Goal: Information Seeking & Learning: Check status

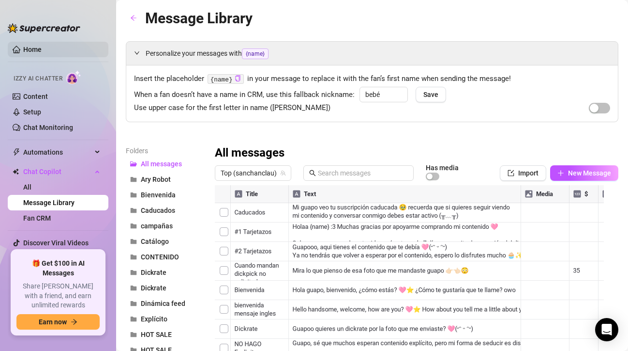
click at [41, 49] on link "Home" at bounding box center [32, 50] width 18 height 8
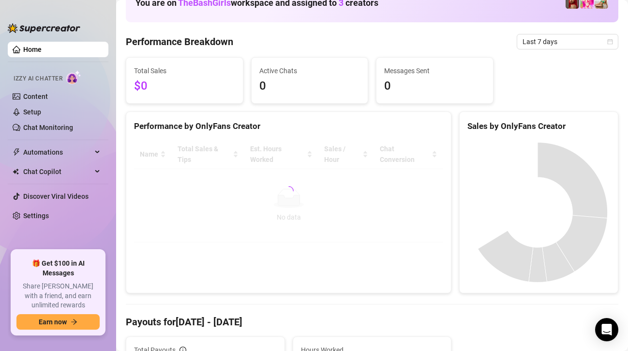
scroll to position [67, 0]
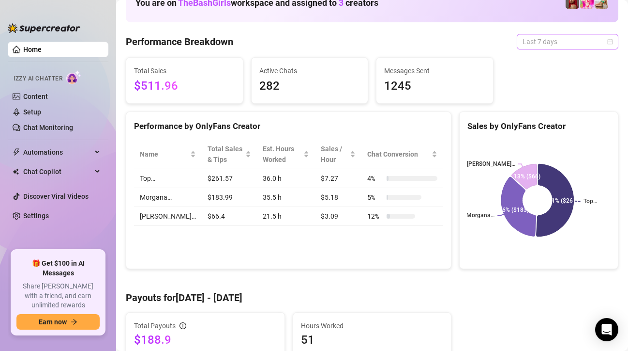
click at [529, 45] on span "Last 7 days" at bounding box center [568, 41] width 90 height 15
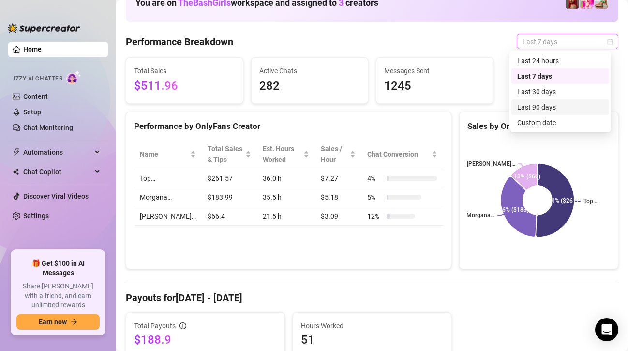
click at [457, 101] on div "Messages Sent 1245" at bounding box center [435, 81] width 117 height 46
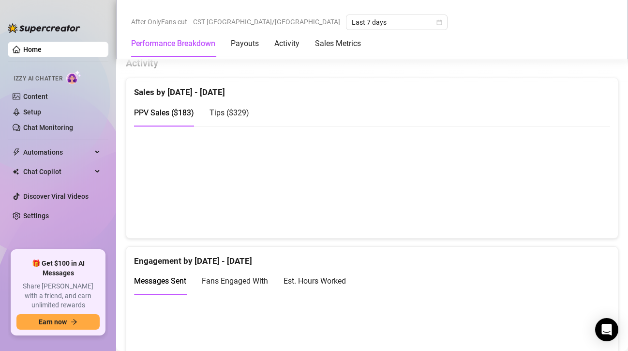
scroll to position [478, 0]
click at [219, 110] on span "Tips ( $329 )" at bounding box center [230, 112] width 40 height 9
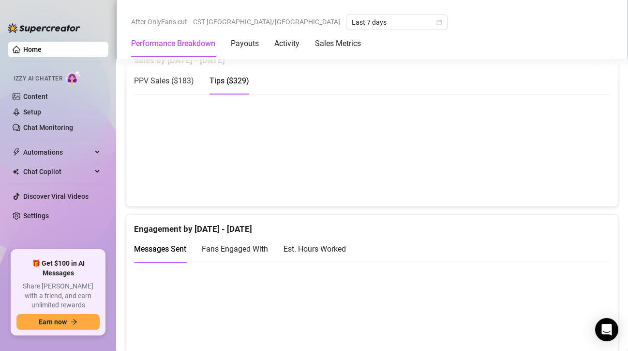
scroll to position [561, 0]
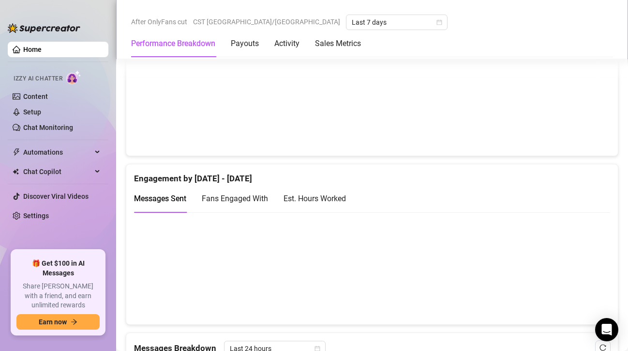
click at [322, 200] on div "Est. Hours Worked" at bounding box center [315, 198] width 62 height 12
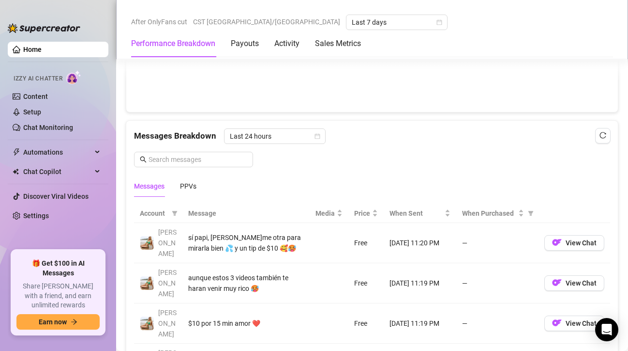
scroll to position [791, 0]
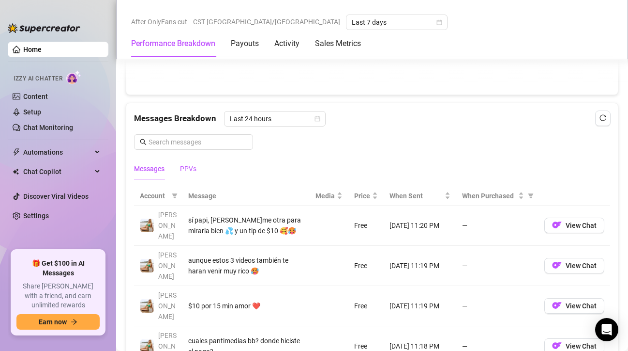
click at [196, 164] on div "PPVs" at bounding box center [188, 168] width 16 height 11
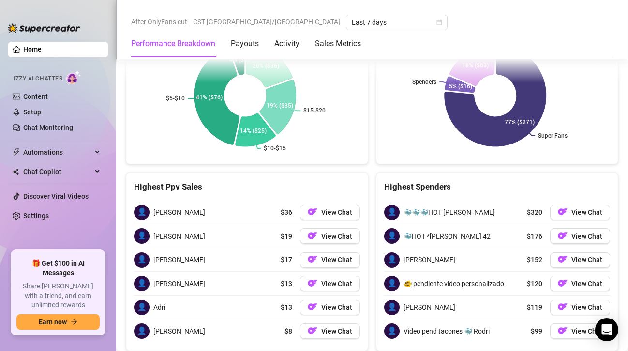
scroll to position [1355, 0]
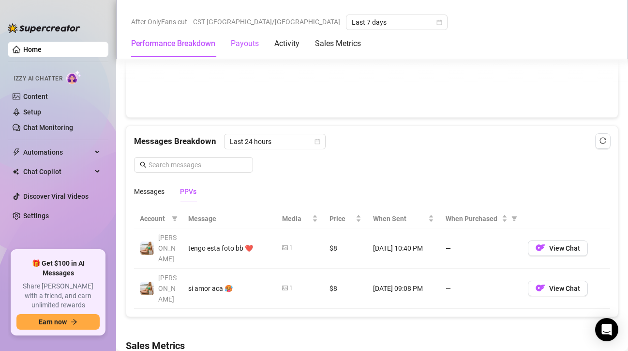
click at [253, 44] on div "Payouts" at bounding box center [245, 44] width 28 height 12
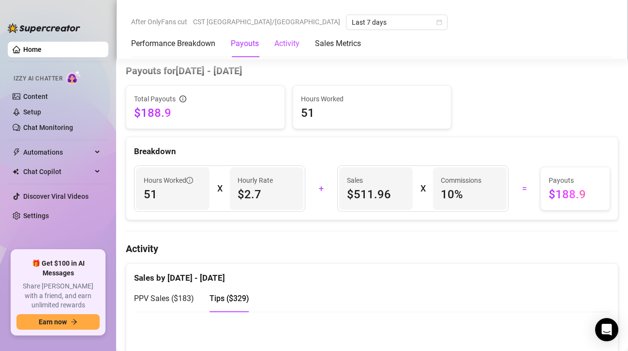
click at [298, 42] on div "Activity" at bounding box center [287, 44] width 25 height 12
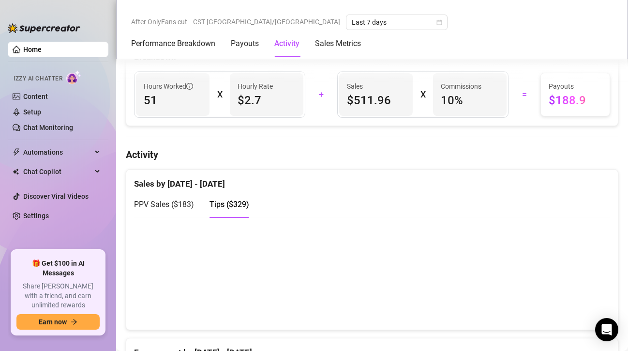
scroll to position [471, 0]
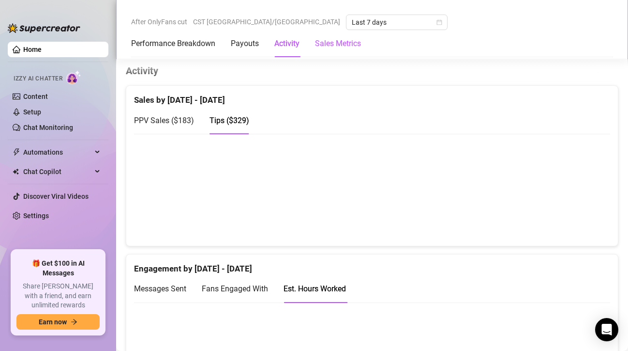
click at [319, 42] on Metrics "Sales Metrics" at bounding box center [338, 44] width 46 height 12
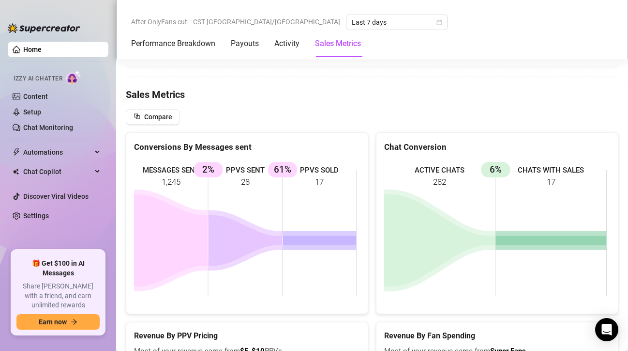
scroll to position [1021, 0]
